Goal: Navigation & Orientation: Find specific page/section

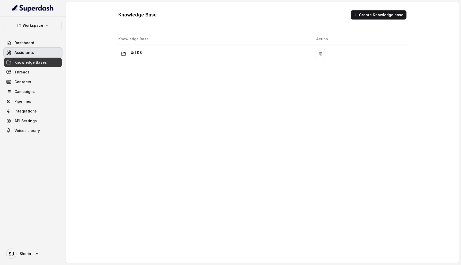
click at [33, 53] on link "Assistants" at bounding box center [33, 52] width 58 height 9
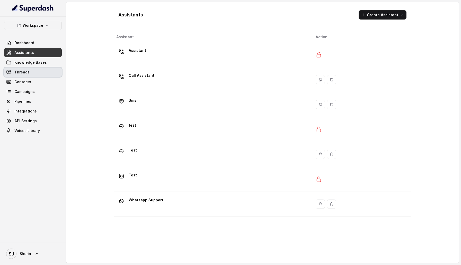
click at [42, 71] on link "Threads" at bounding box center [33, 72] width 58 height 9
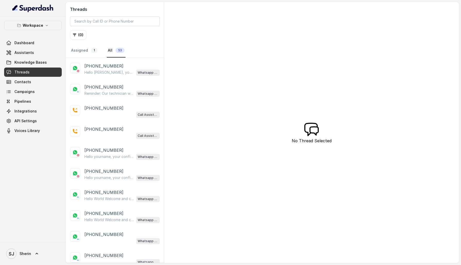
scroll to position [104, 0]
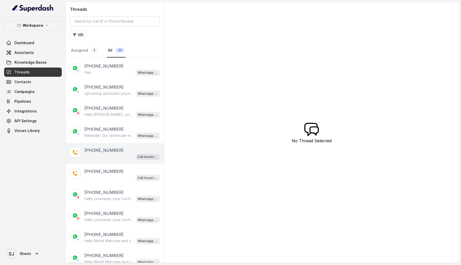
click at [109, 149] on p "[PHONE_NUMBER]" at bounding box center [103, 150] width 39 height 6
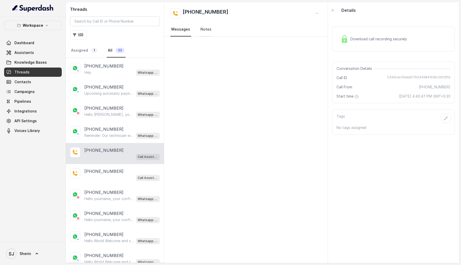
click at [206, 28] on link "Notes" at bounding box center [205, 30] width 13 height 14
